Goal: Task Accomplishment & Management: Use online tool/utility

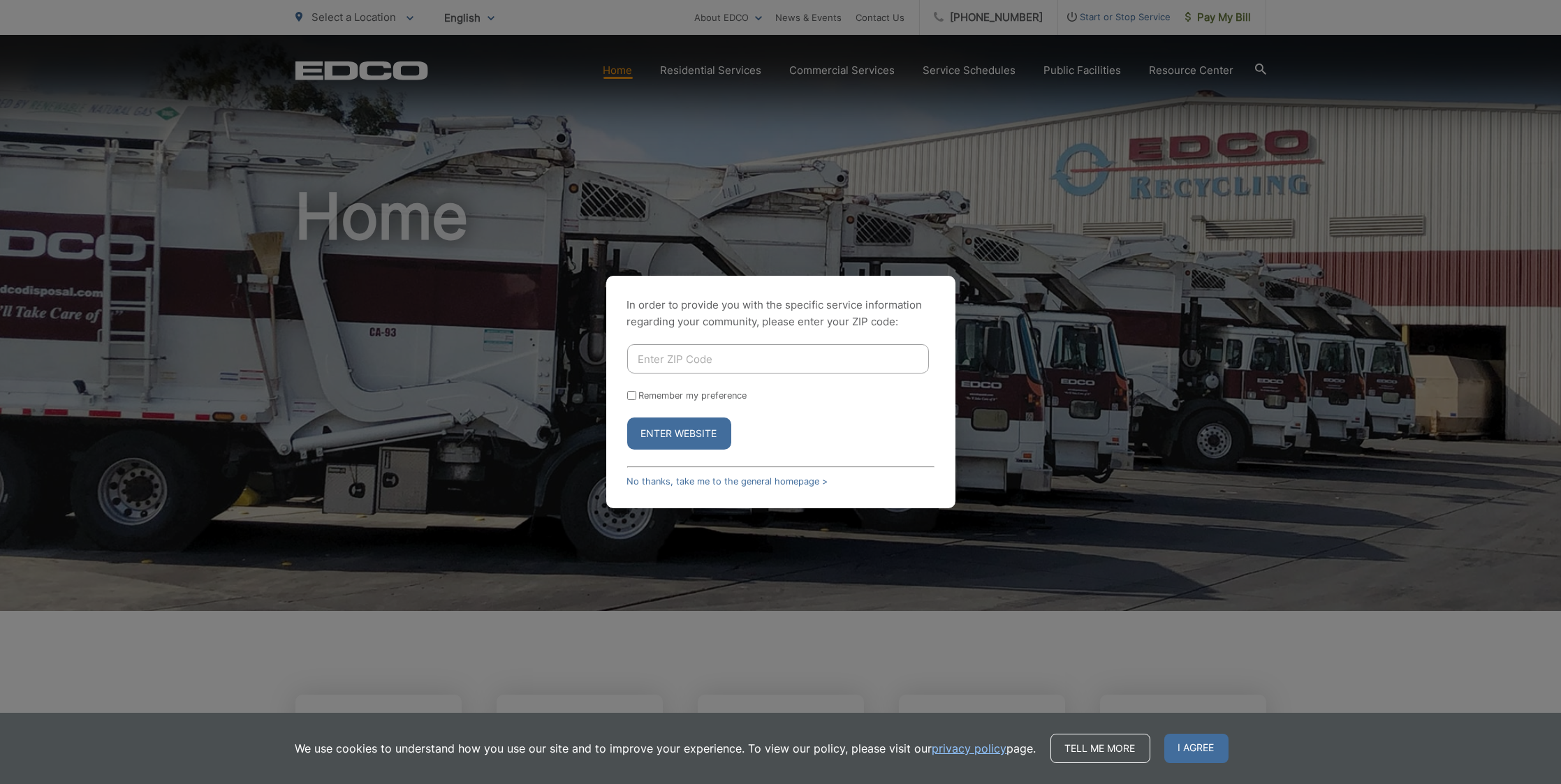
click at [1105, 425] on div "In order to provide you with the specific service information regarding your co…" at bounding box center [780, 392] width 1561 height 784
click at [676, 363] on input "Enter ZIP Code" at bounding box center [777, 359] width 301 height 30
click at [726, 485] on link "No thanks, take me to the general homepage >" at bounding box center [727, 481] width 201 height 11
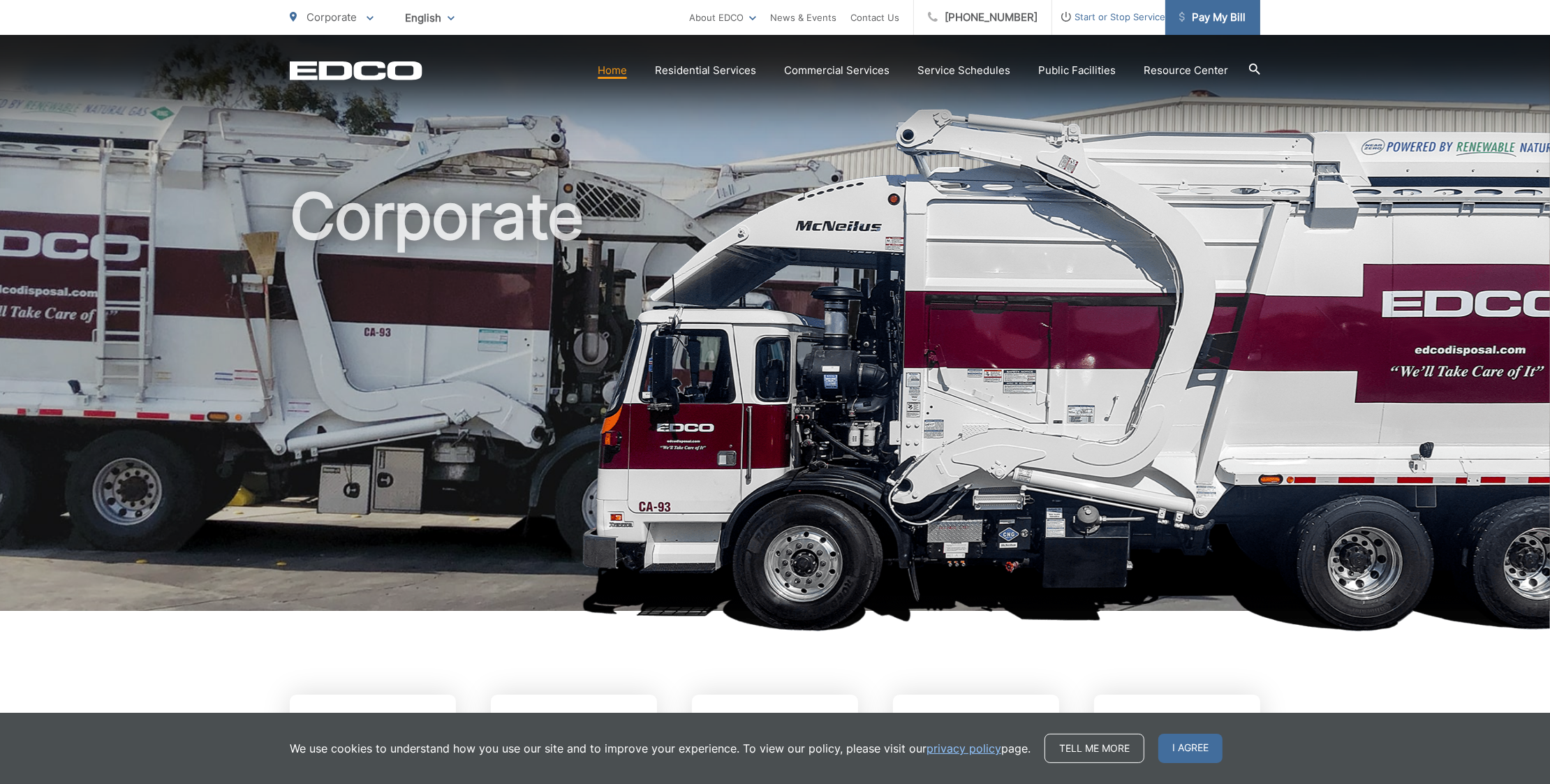
click at [1225, 18] on span "Pay My Bill" at bounding box center [1213, 18] width 66 height 17
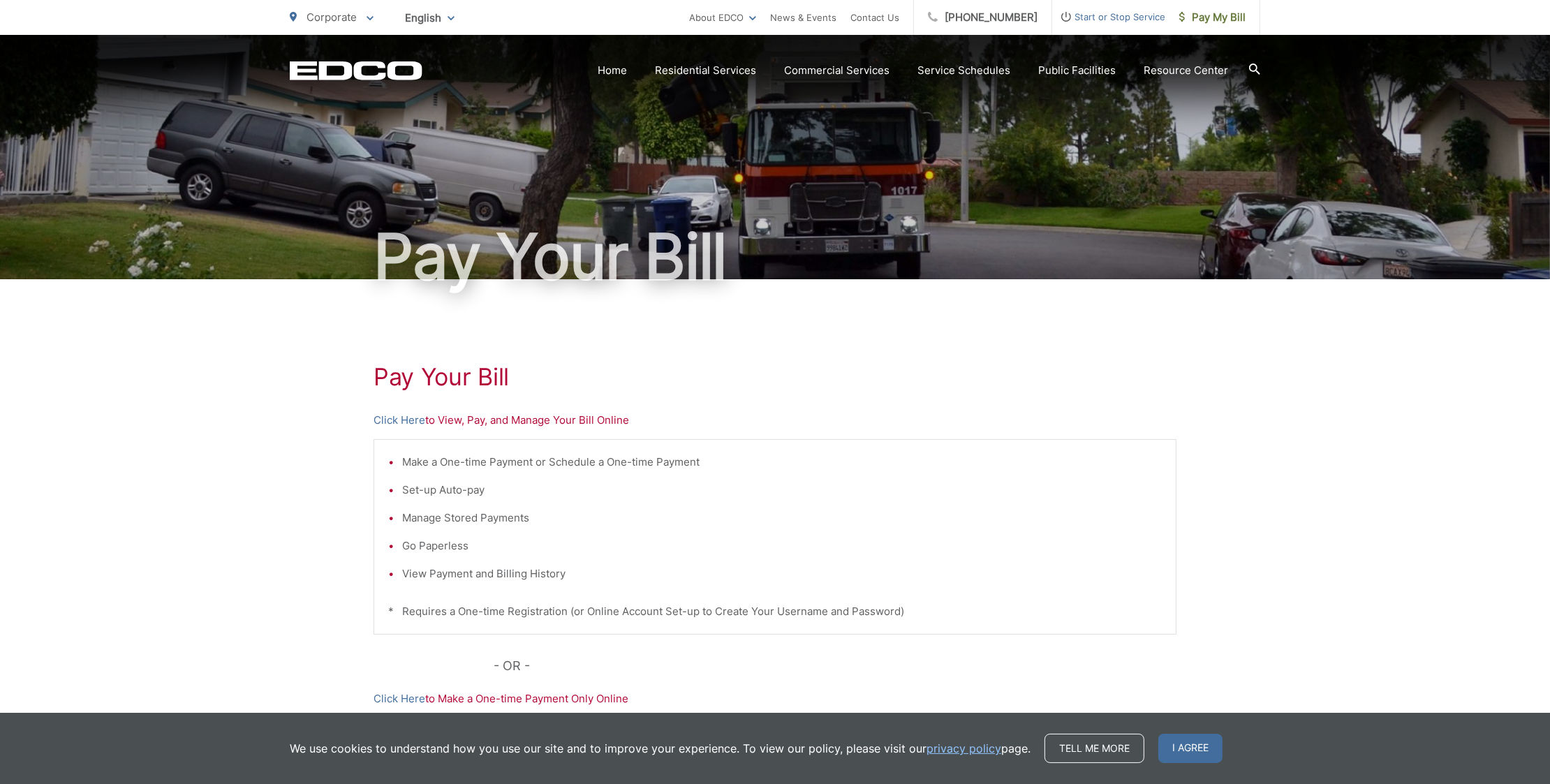
click at [542, 424] on p "Click Here to View, Pay, and Manage Your Bill Online" at bounding box center [775, 421] width 803 height 17
click at [395, 418] on link "Click Here" at bounding box center [399, 421] width 52 height 17
